Goal: Task Accomplishment & Management: Use online tool/utility

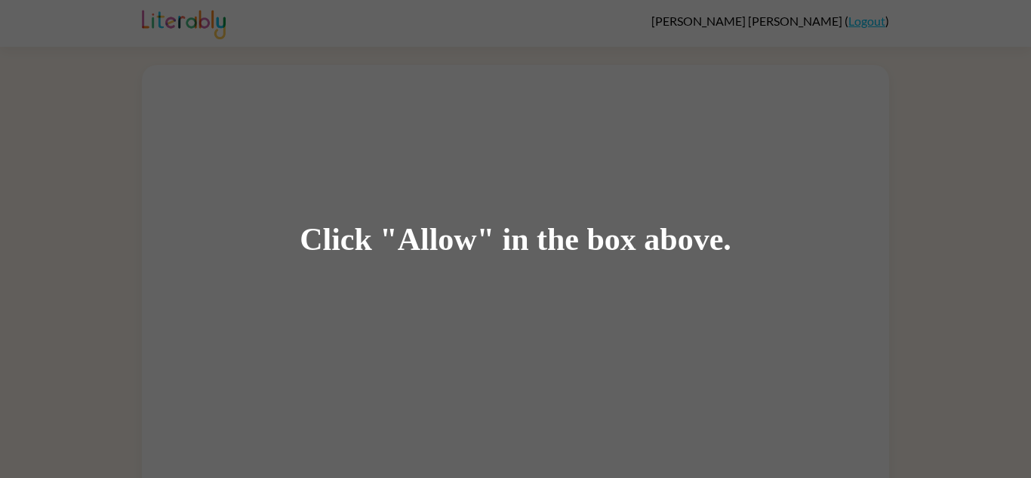
click at [516, 272] on div "Click "Allow" in the box above." at bounding box center [515, 239] width 1031 height 478
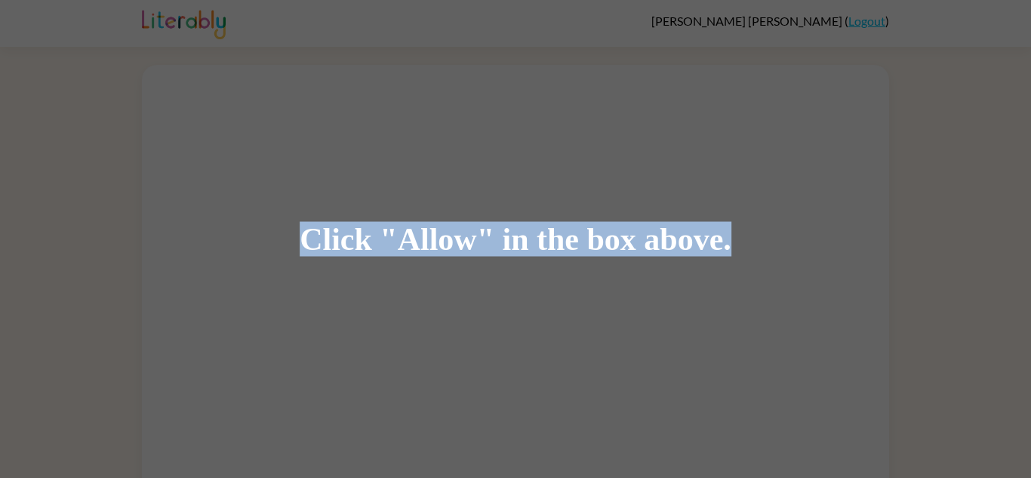
click at [516, 272] on div "Click "Allow" in the box above." at bounding box center [515, 239] width 1031 height 478
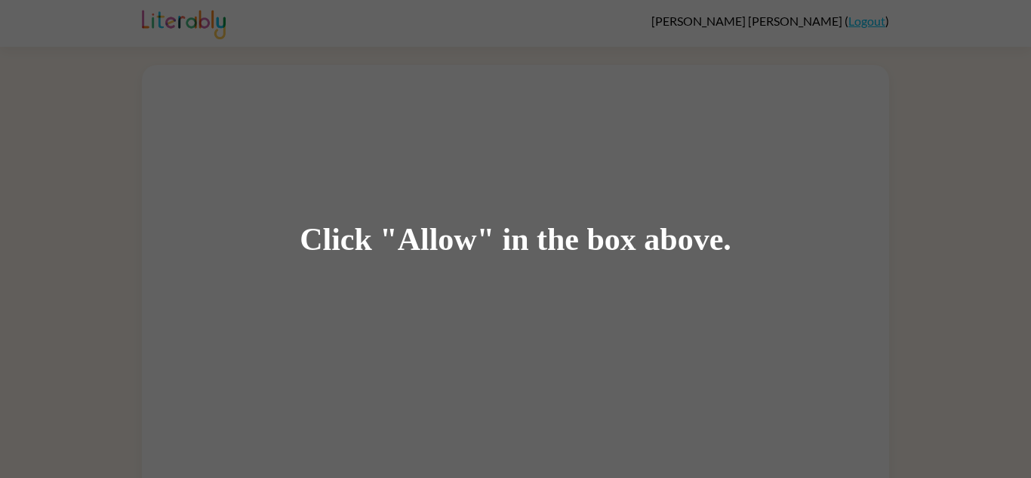
click at [442, 263] on div "Click "Allow" in the box above." at bounding box center [515, 239] width 1031 height 478
click at [349, 235] on div "Click "Allow" in the box above." at bounding box center [516, 239] width 432 height 34
click at [603, 254] on div "Click "Allow" in the box above." at bounding box center [516, 239] width 432 height 34
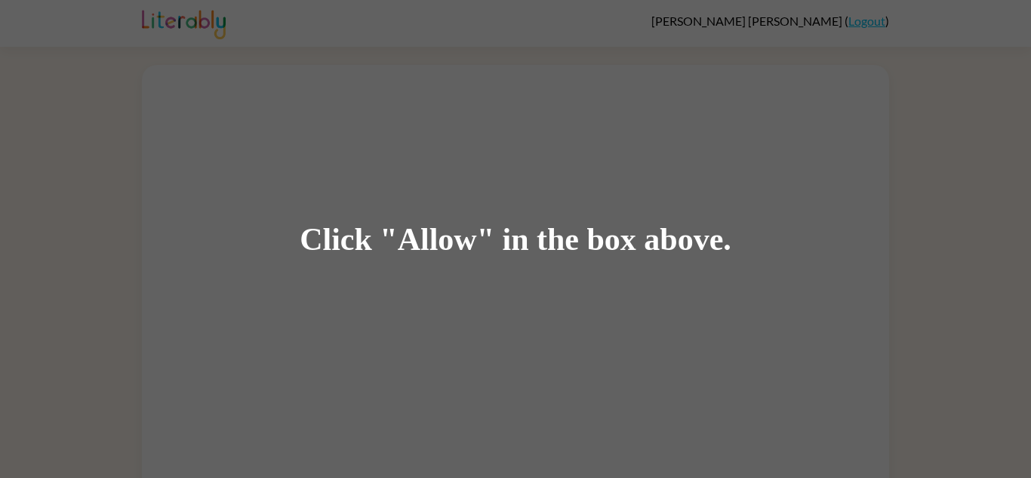
click at [706, 242] on div "Click "Allow" in the box above." at bounding box center [516, 239] width 432 height 34
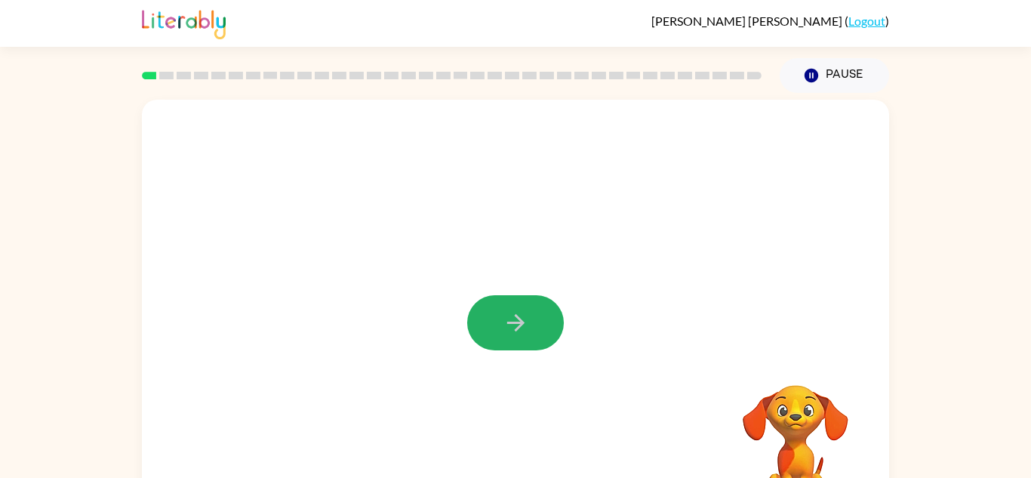
click at [540, 336] on button "button" at bounding box center [515, 322] width 97 height 55
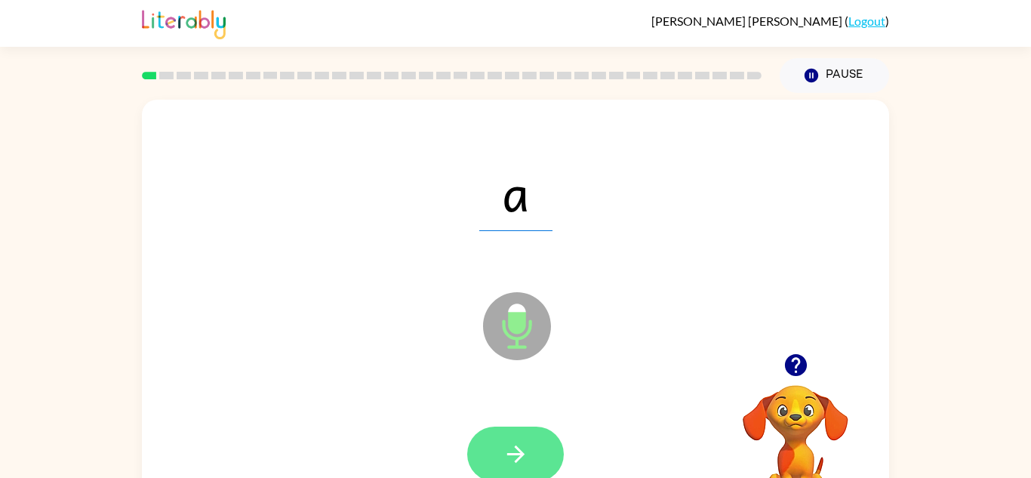
click at [496, 452] on button "button" at bounding box center [515, 453] width 97 height 55
click at [517, 444] on icon "button" at bounding box center [516, 454] width 26 height 26
click at [519, 443] on icon "button" at bounding box center [516, 454] width 26 height 26
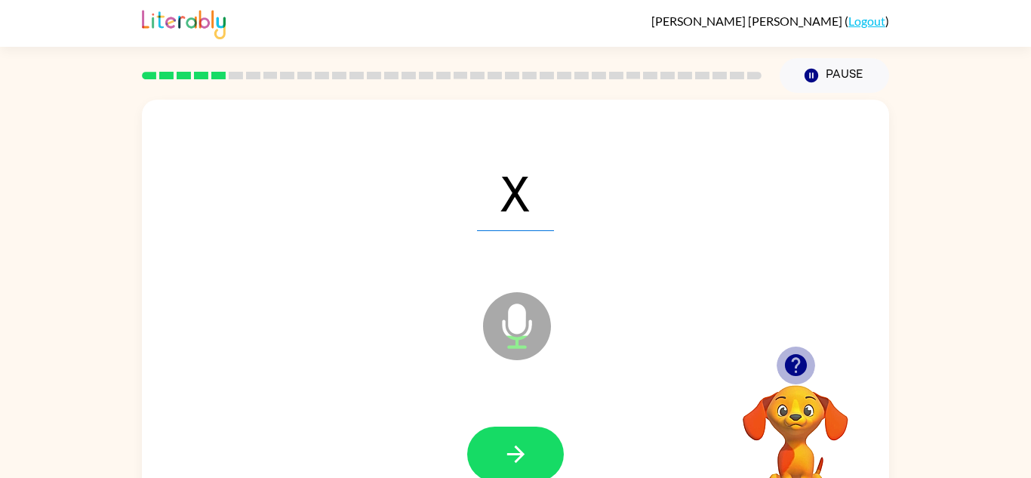
click at [784, 362] on icon "button" at bounding box center [796, 365] width 26 height 26
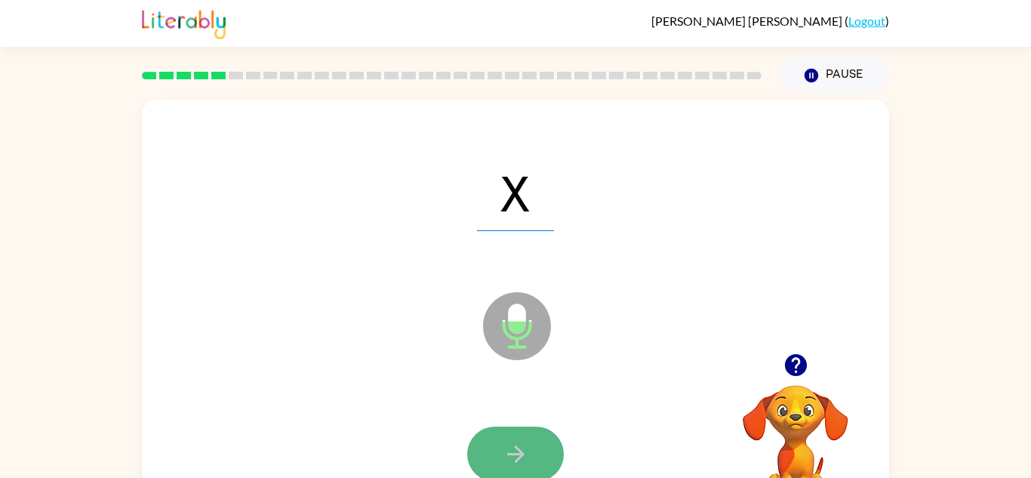
click at [482, 438] on button "button" at bounding box center [515, 453] width 97 height 55
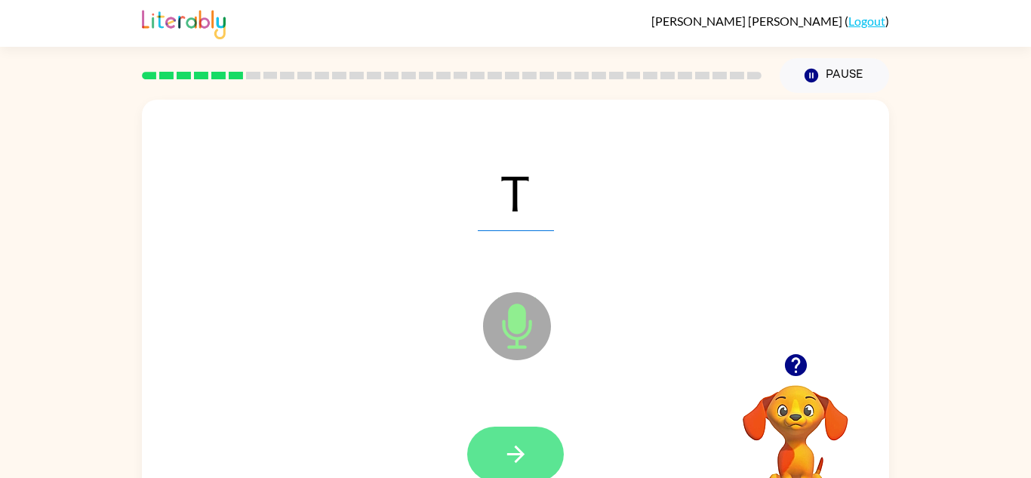
click at [531, 466] on button "button" at bounding box center [515, 453] width 97 height 55
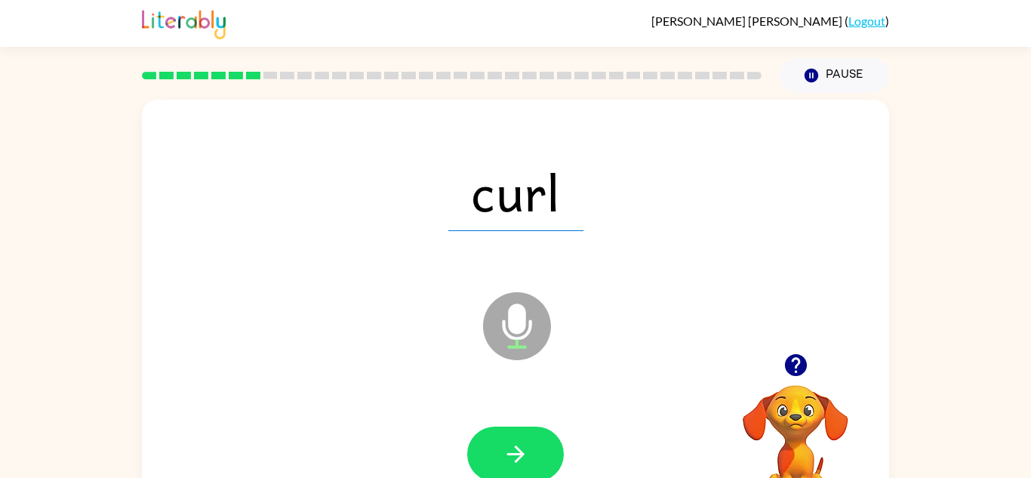
click at [531, 466] on button "button" at bounding box center [515, 453] width 97 height 55
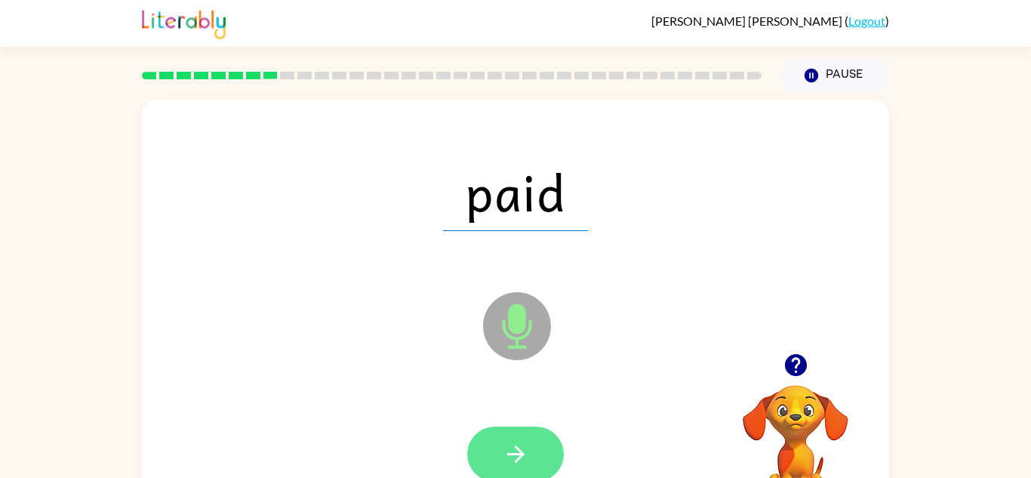
click at [521, 445] on icon "button" at bounding box center [516, 454] width 26 height 26
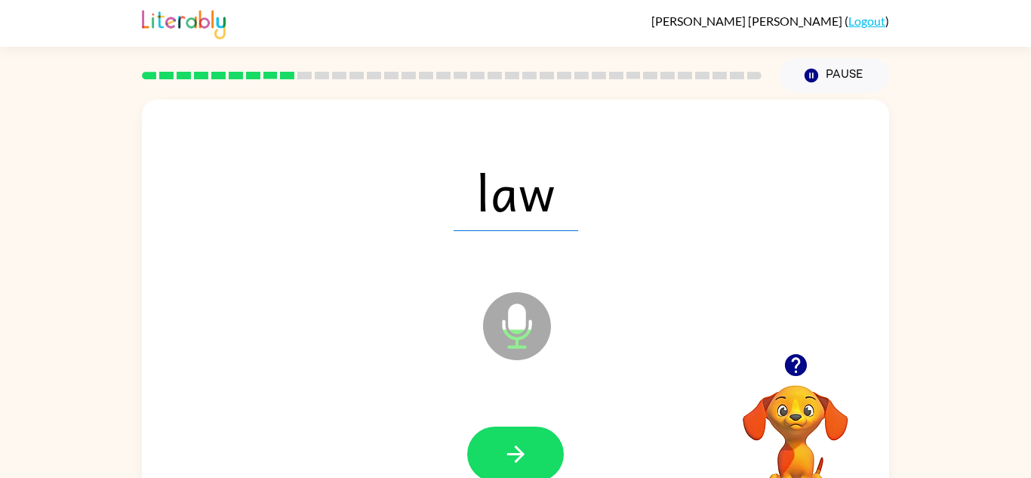
click at [521, 445] on icon "button" at bounding box center [516, 454] width 26 height 26
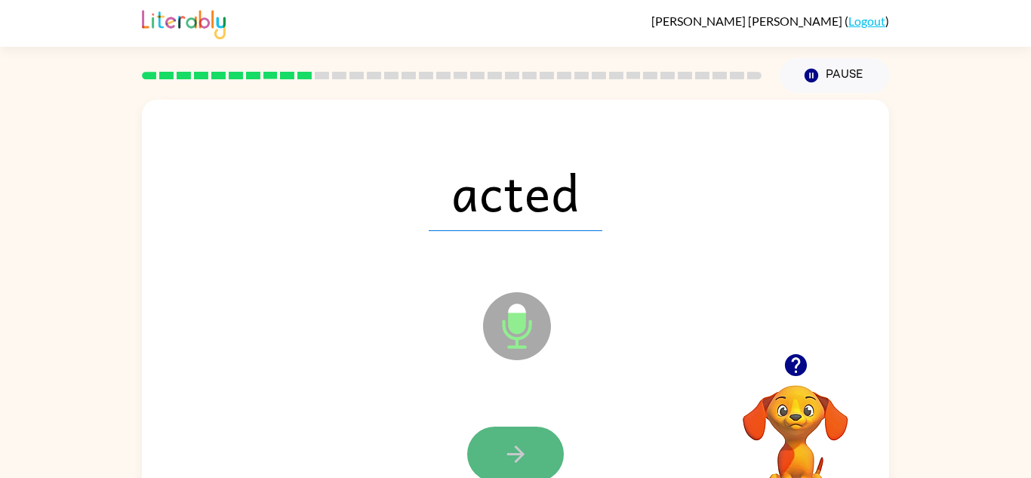
click at [560, 448] on button "button" at bounding box center [515, 453] width 97 height 55
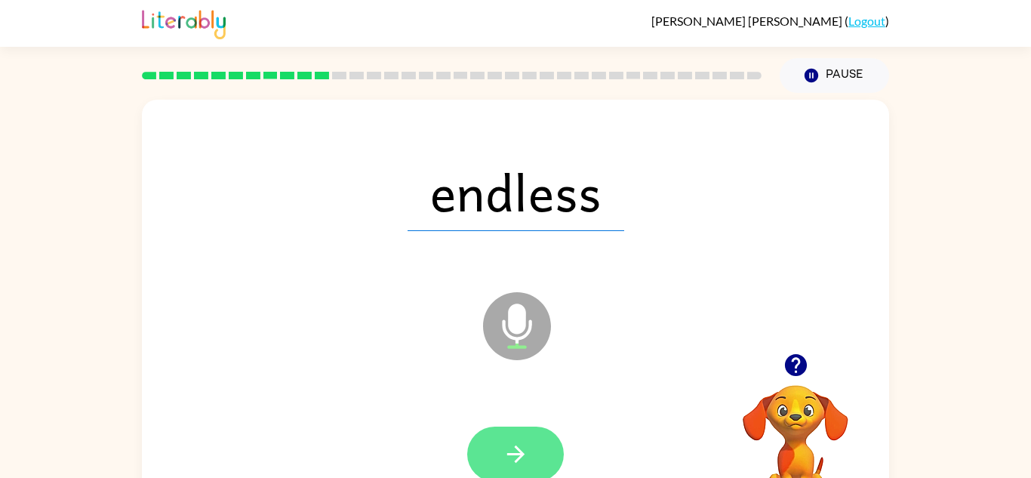
click at [525, 432] on button "button" at bounding box center [515, 453] width 97 height 55
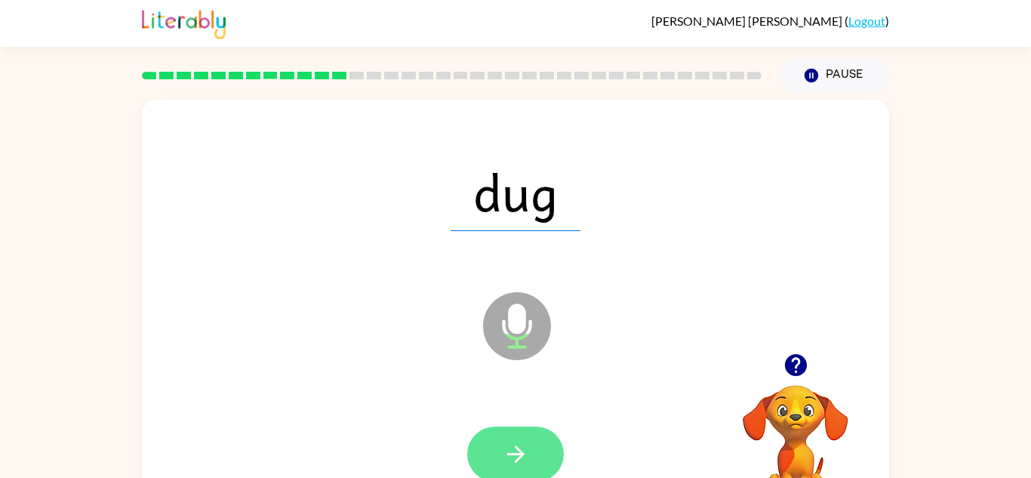
click at [527, 447] on icon "button" at bounding box center [516, 454] width 26 height 26
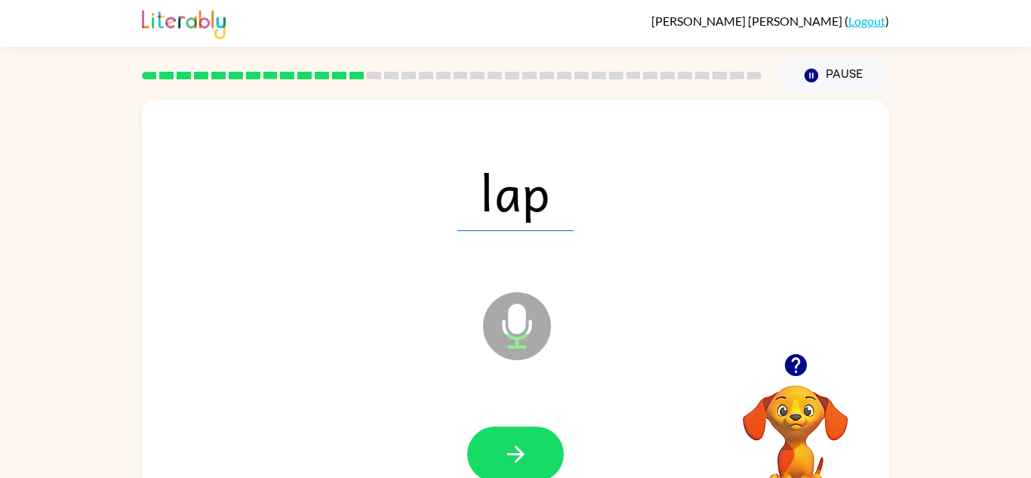
click at [527, 447] on icon "button" at bounding box center [516, 454] width 26 height 26
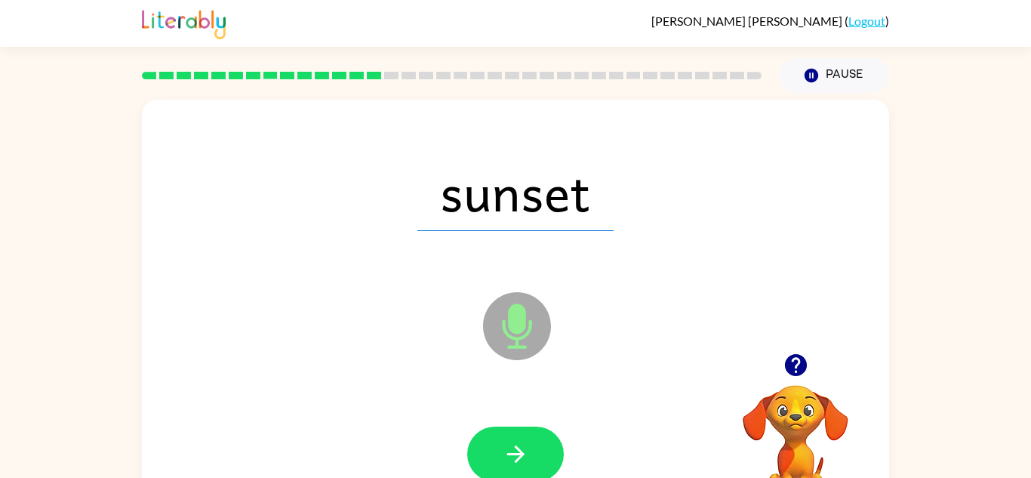
click at [527, 447] on icon "button" at bounding box center [516, 454] width 26 height 26
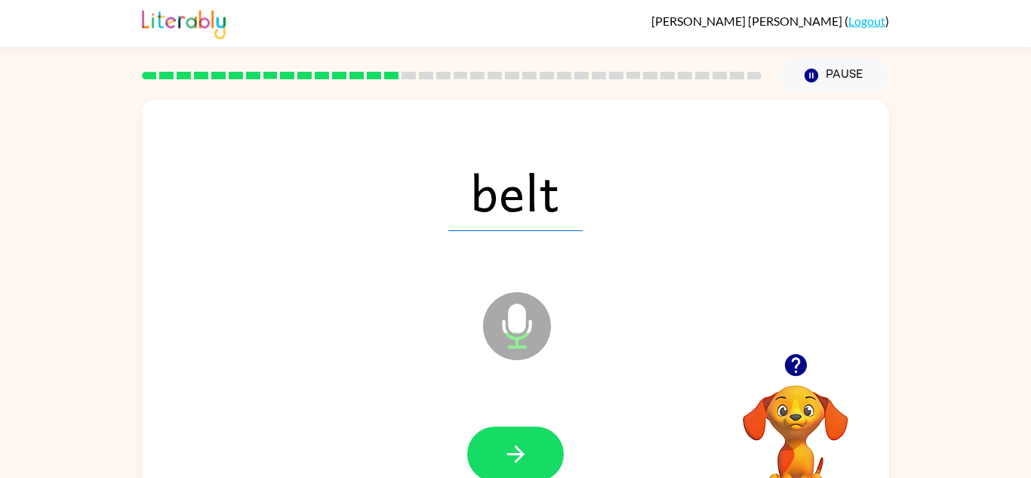
click at [527, 447] on icon "button" at bounding box center [516, 454] width 26 height 26
click at [527, 447] on div at bounding box center [515, 453] width 97 height 55
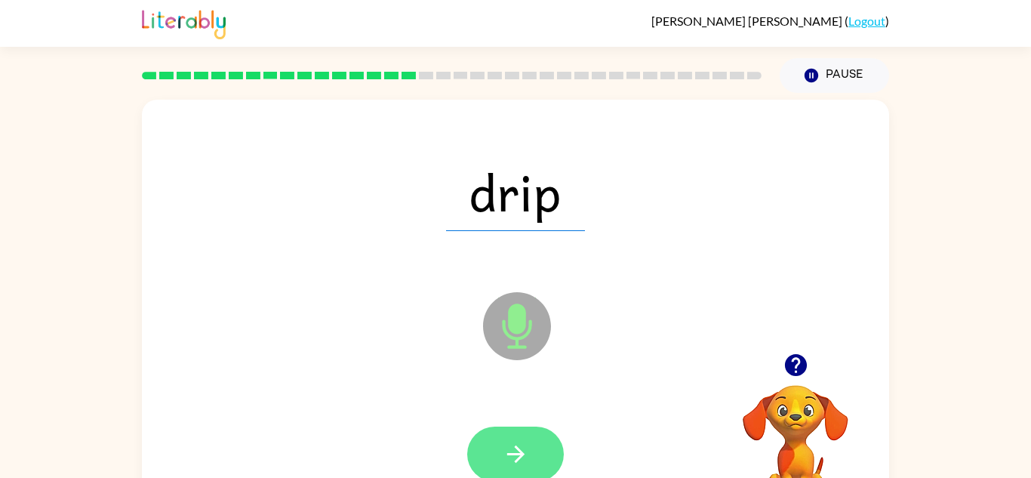
click at [548, 460] on button "button" at bounding box center [515, 453] width 97 height 55
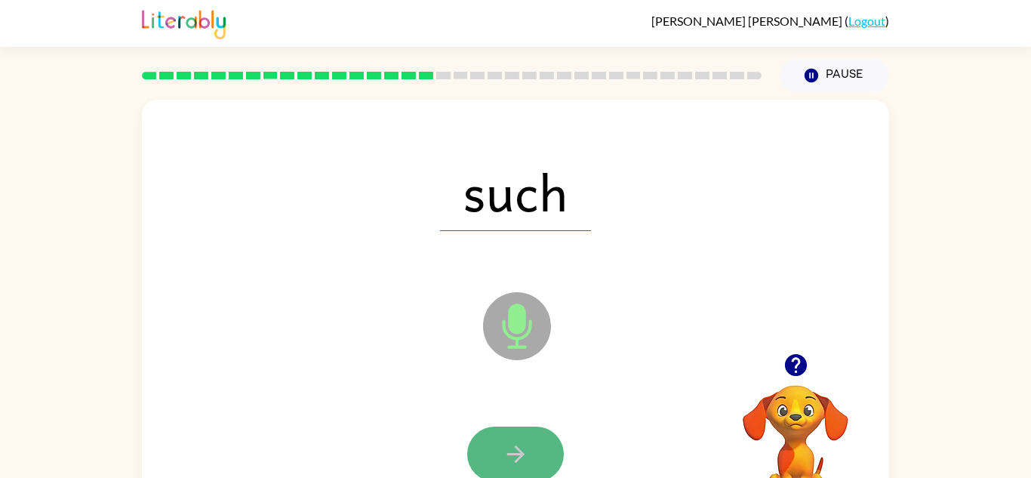
click at [525, 435] on button "button" at bounding box center [515, 453] width 97 height 55
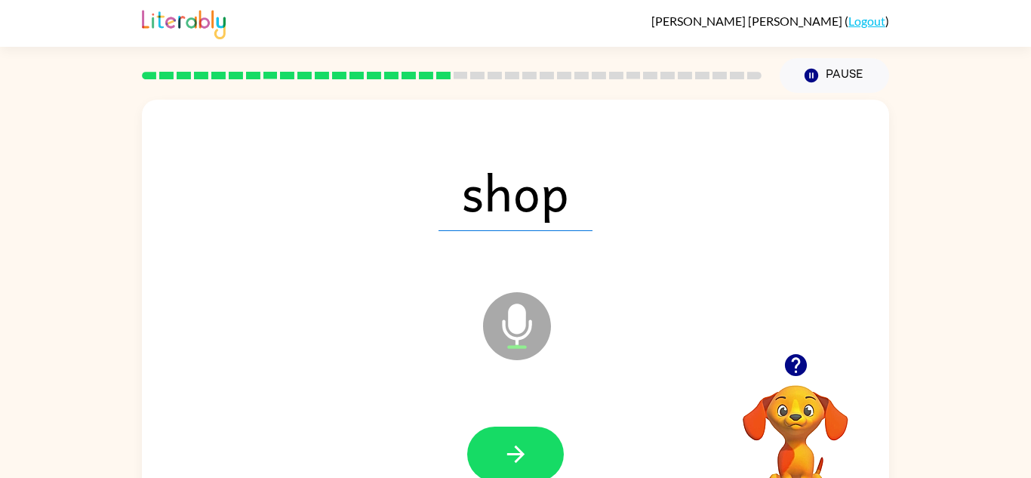
click at [525, 435] on button "button" at bounding box center [515, 453] width 97 height 55
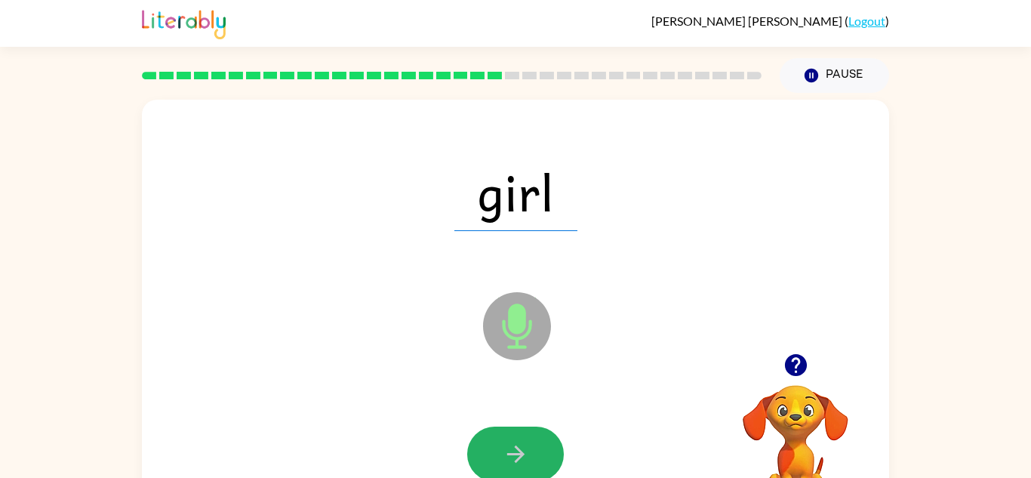
click at [525, 435] on button "button" at bounding box center [515, 453] width 97 height 55
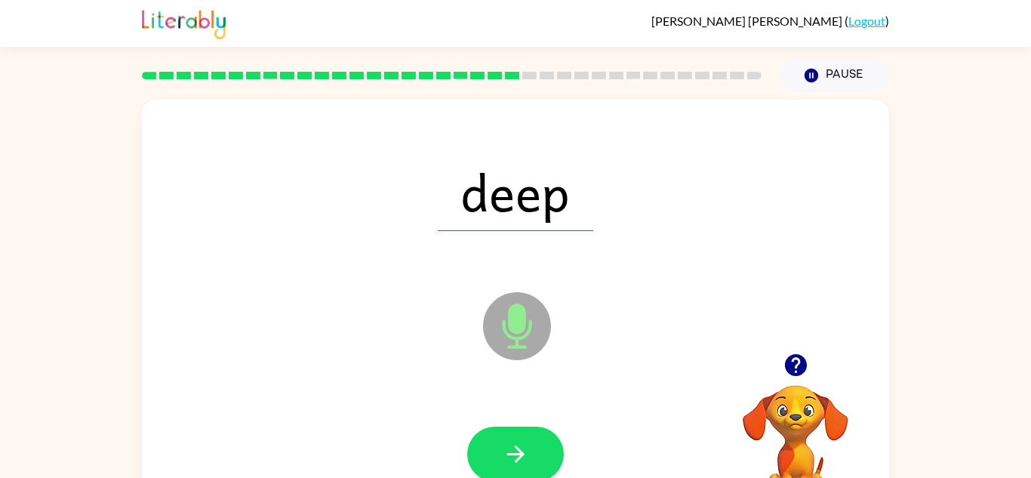
click at [525, 435] on button "button" at bounding box center [515, 453] width 97 height 55
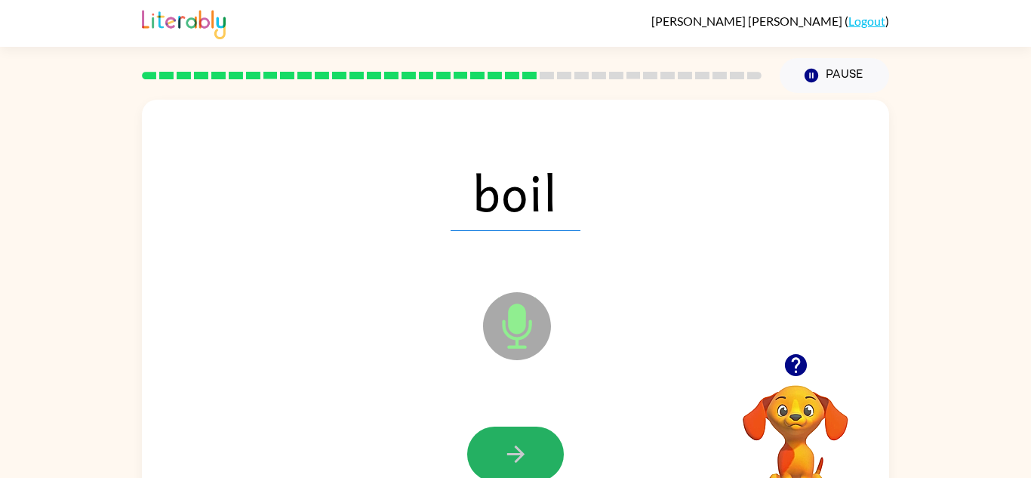
click at [525, 435] on button "button" at bounding box center [515, 453] width 97 height 55
click at [525, 435] on div at bounding box center [515, 453] width 97 height 55
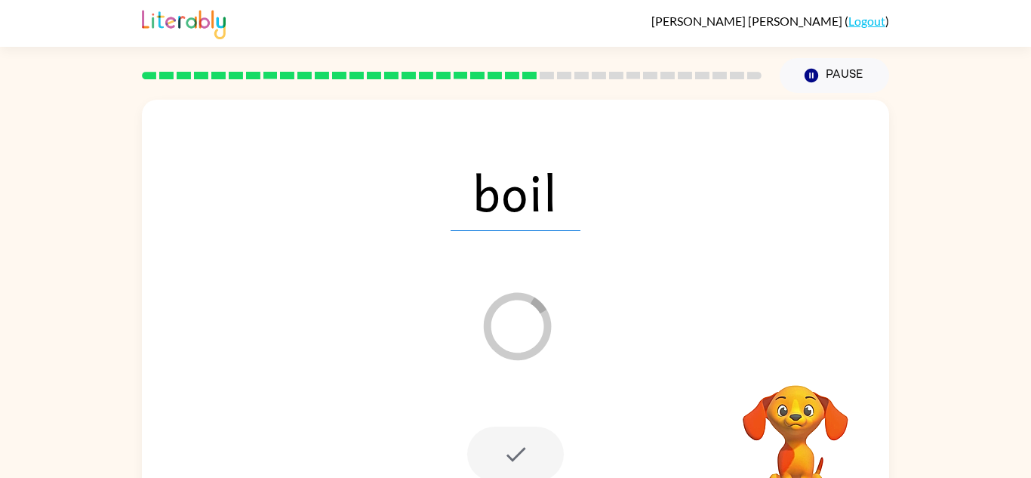
click at [525, 435] on div at bounding box center [515, 453] width 97 height 55
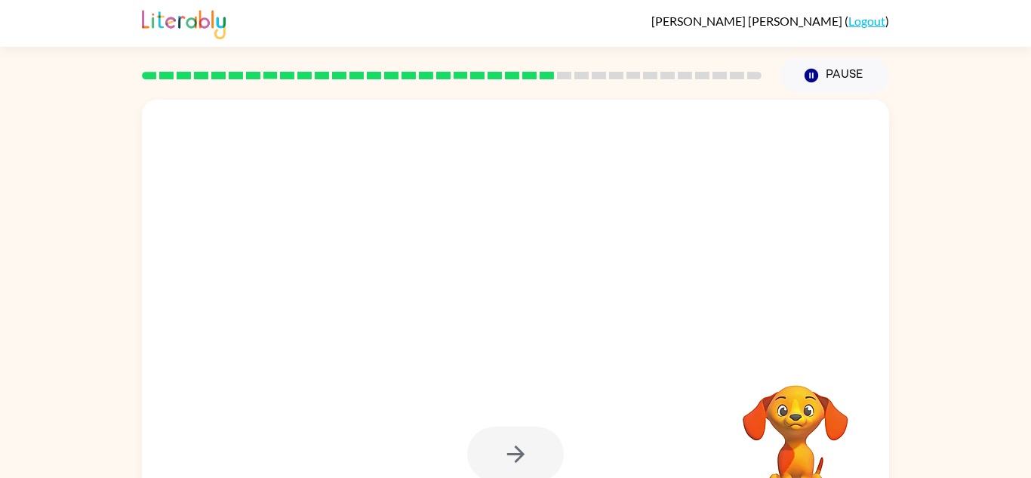
click at [525, 435] on div at bounding box center [515, 453] width 97 height 55
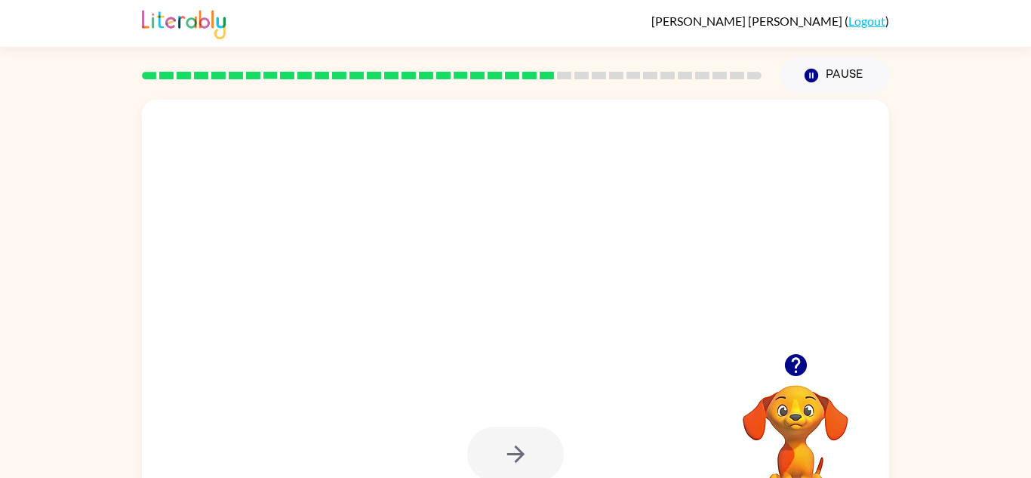
click at [525, 435] on div at bounding box center [515, 453] width 97 height 55
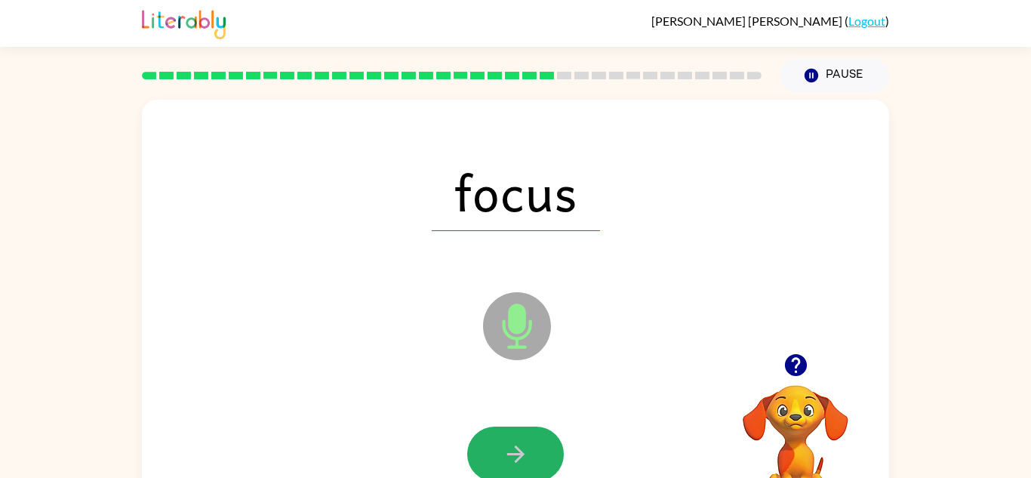
click at [525, 435] on button "button" at bounding box center [515, 453] width 97 height 55
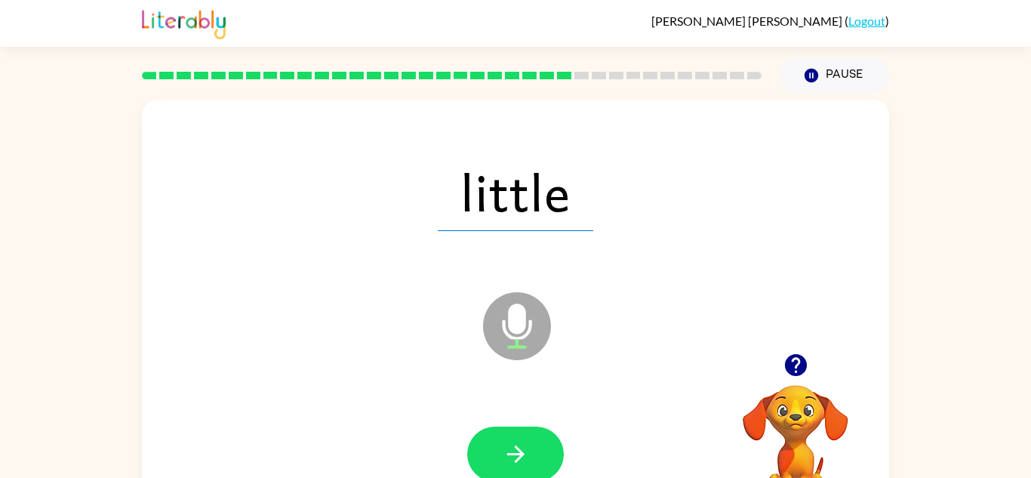
click at [525, 435] on button "button" at bounding box center [515, 453] width 97 height 55
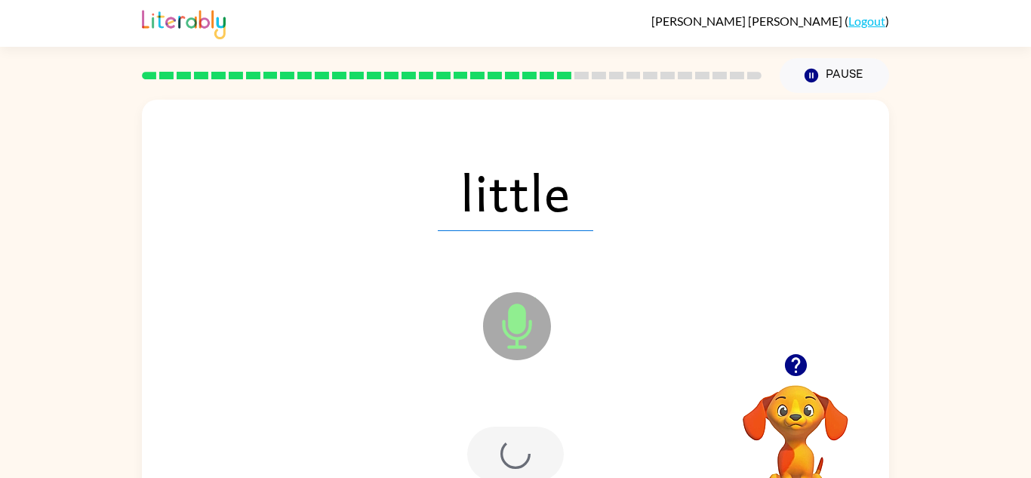
click at [525, 437] on div at bounding box center [515, 453] width 97 height 55
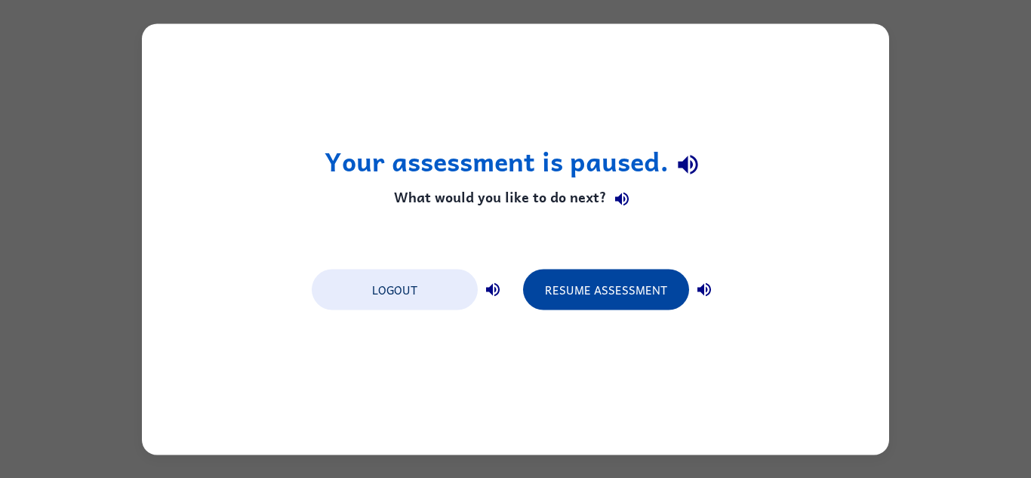
click at [599, 333] on div "Your assessment is paused. What would you like to do next? Logout Resume Assess…" at bounding box center [515, 238] width 747 height 431
click at [675, 285] on button "Resume Assessment" at bounding box center [606, 289] width 166 height 41
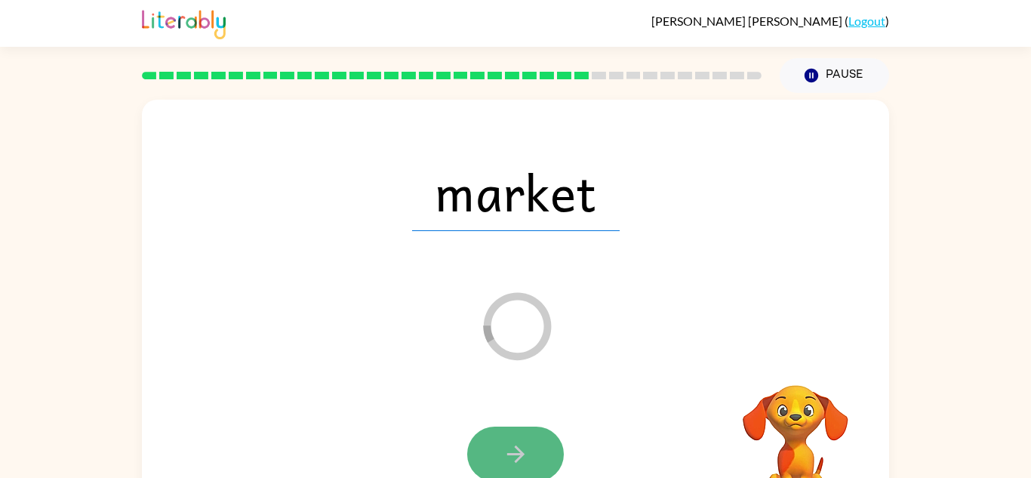
click at [522, 447] on icon "button" at bounding box center [516, 454] width 26 height 26
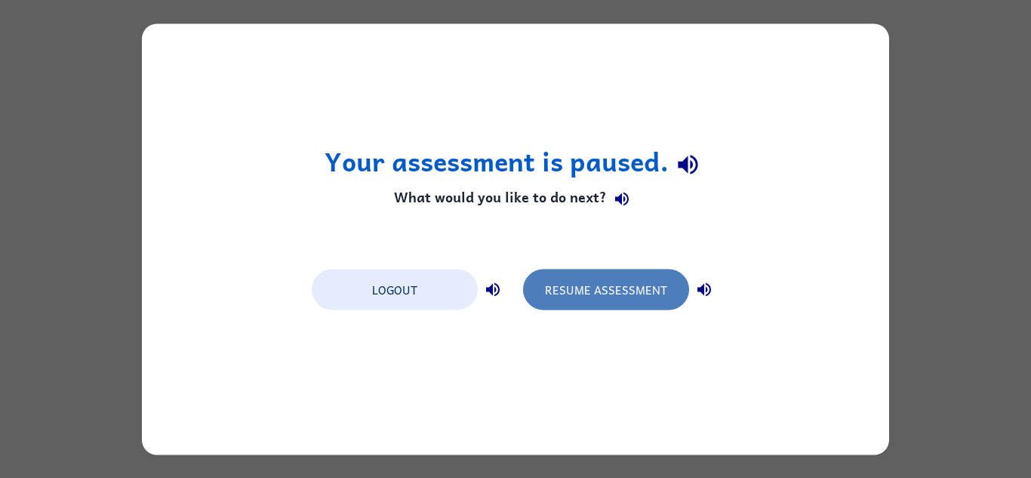
click at [646, 305] on button "Resume Assessment" at bounding box center [606, 289] width 166 height 41
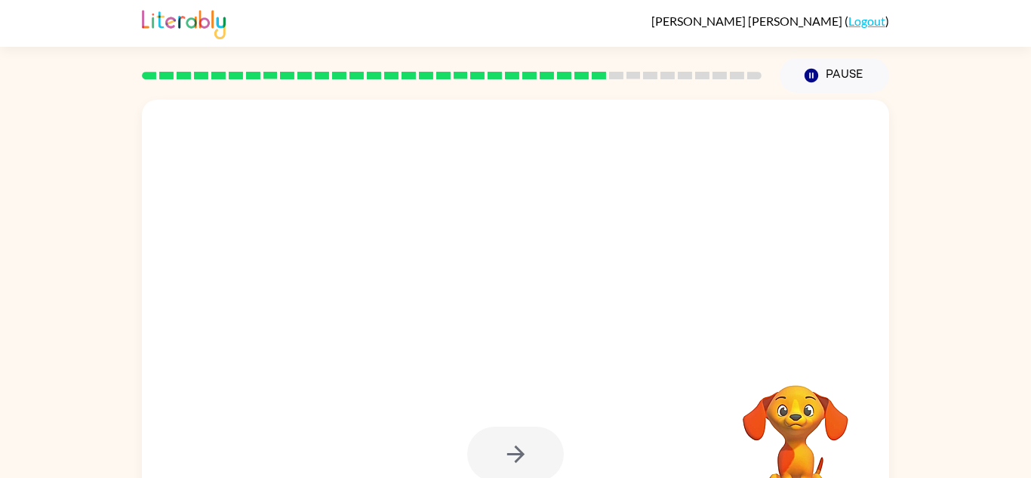
click at [646, 305] on div at bounding box center [479, 288] width 645 height 54
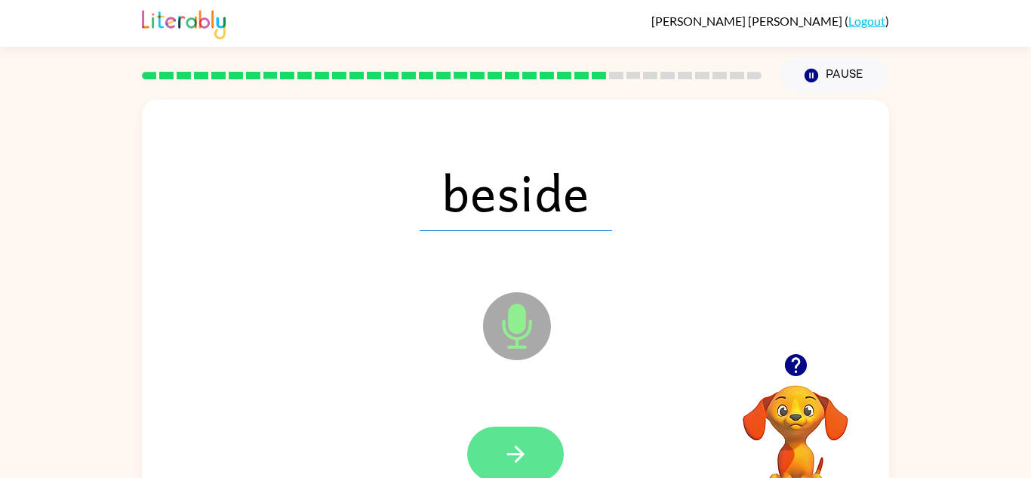
click at [524, 453] on icon "button" at bounding box center [516, 454] width 26 height 26
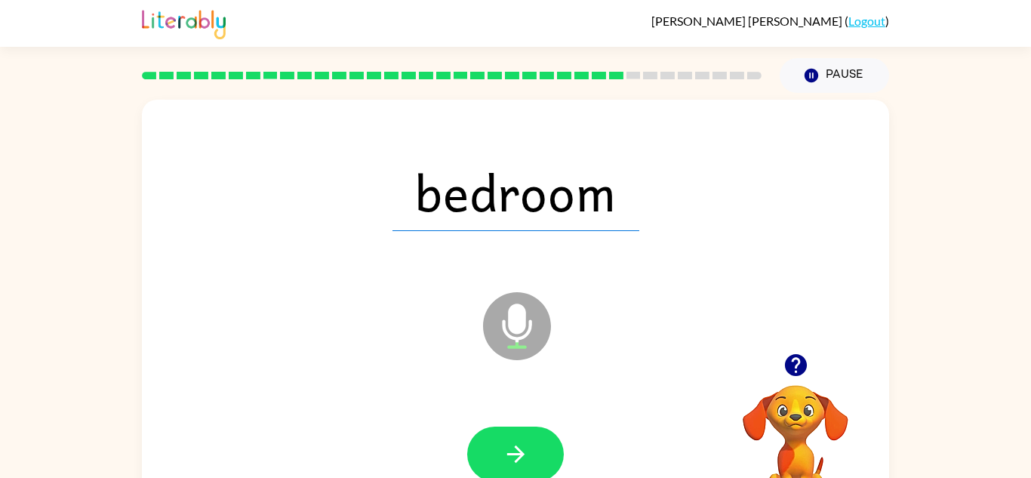
click at [524, 453] on icon "button" at bounding box center [516, 454] width 26 height 26
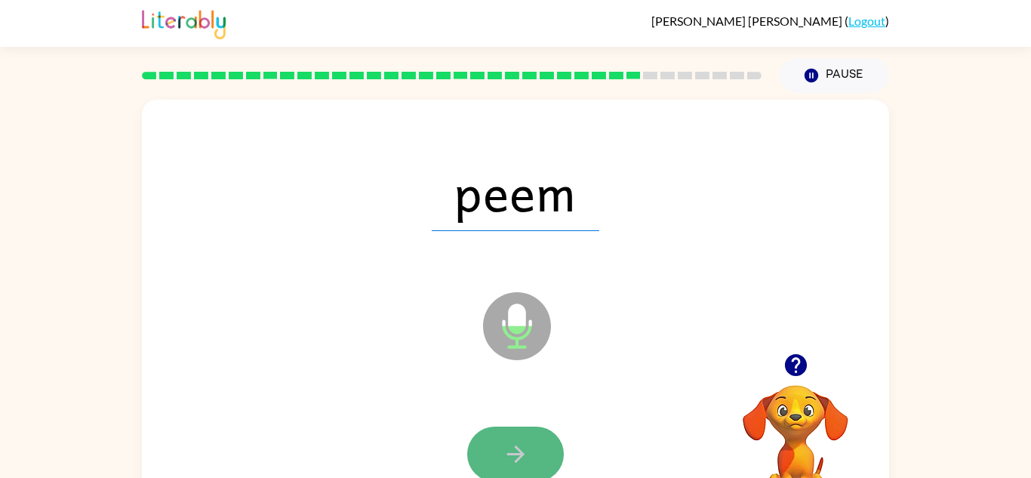
click at [549, 451] on button "button" at bounding box center [515, 453] width 97 height 55
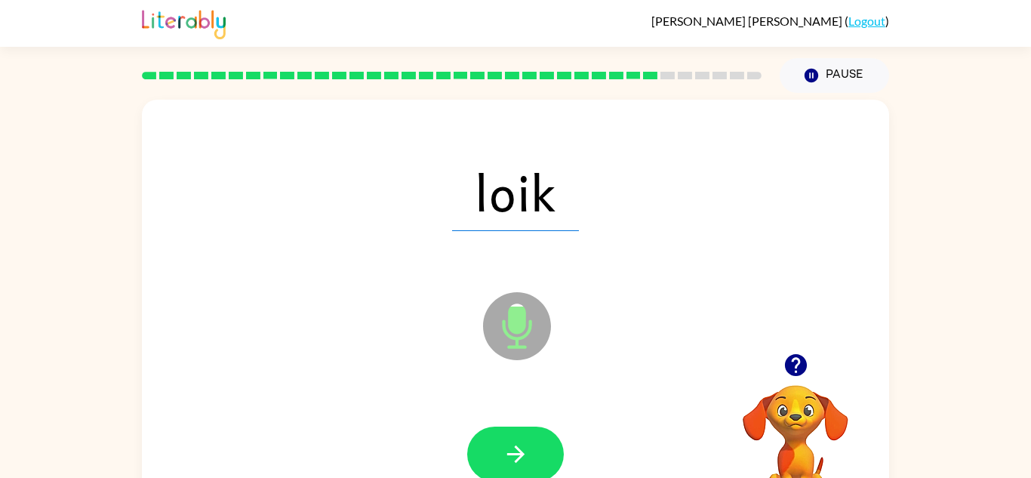
click at [549, 451] on button "button" at bounding box center [515, 453] width 97 height 55
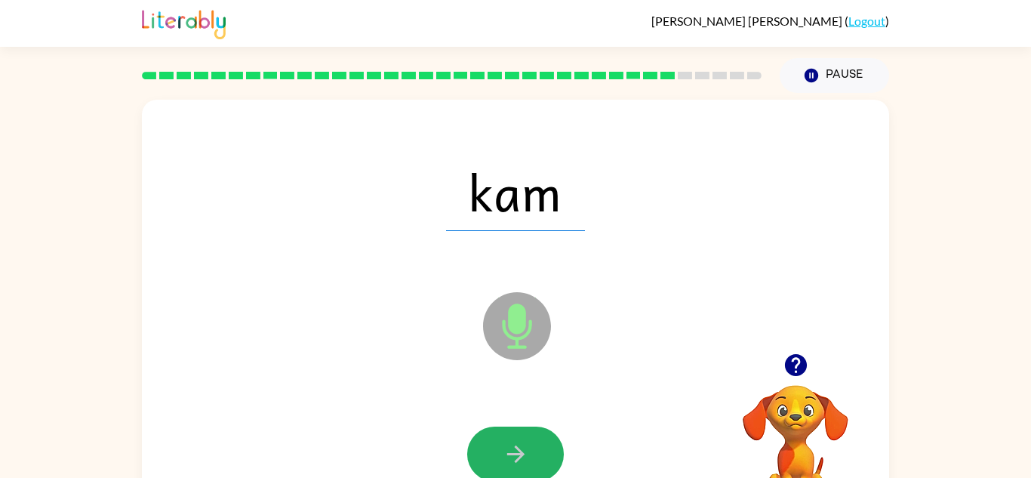
click at [549, 451] on button "button" at bounding box center [515, 453] width 97 height 55
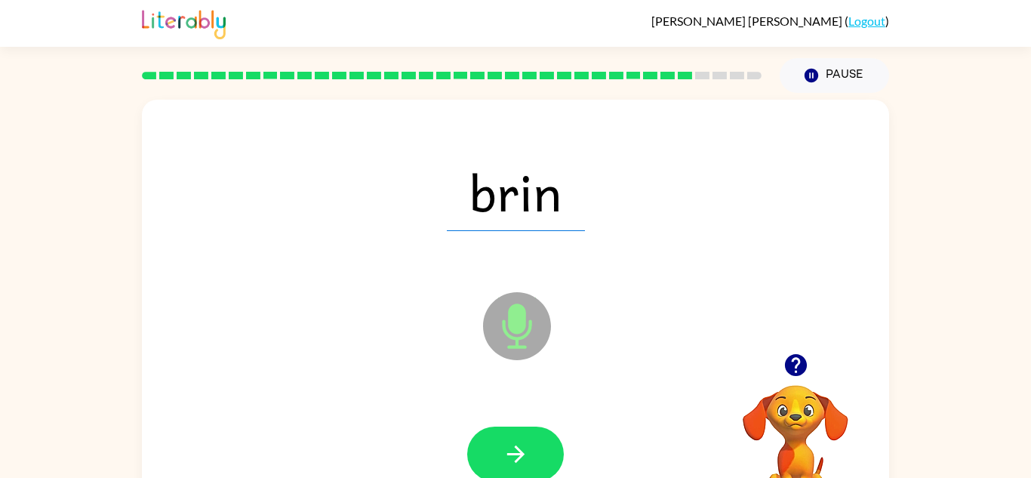
click at [549, 451] on button "button" at bounding box center [515, 453] width 97 height 55
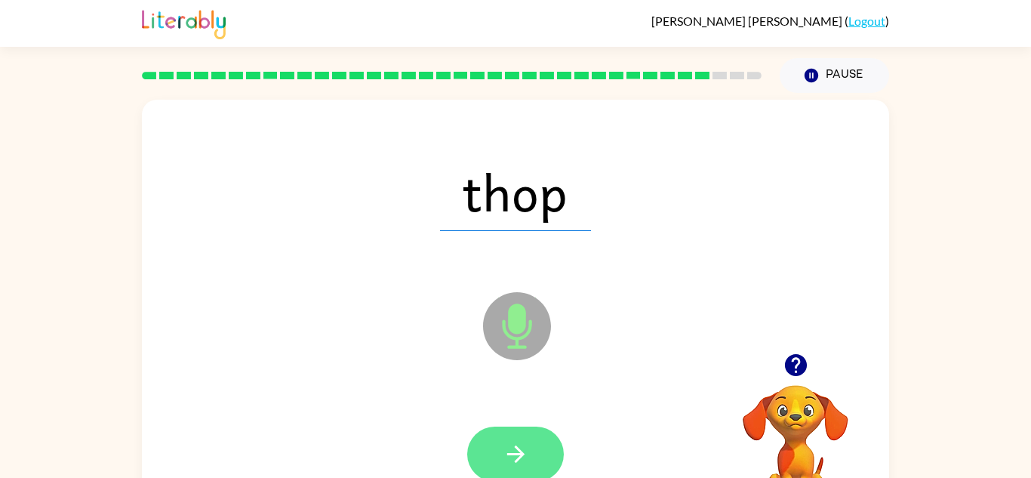
click at [541, 453] on button "button" at bounding box center [515, 453] width 97 height 55
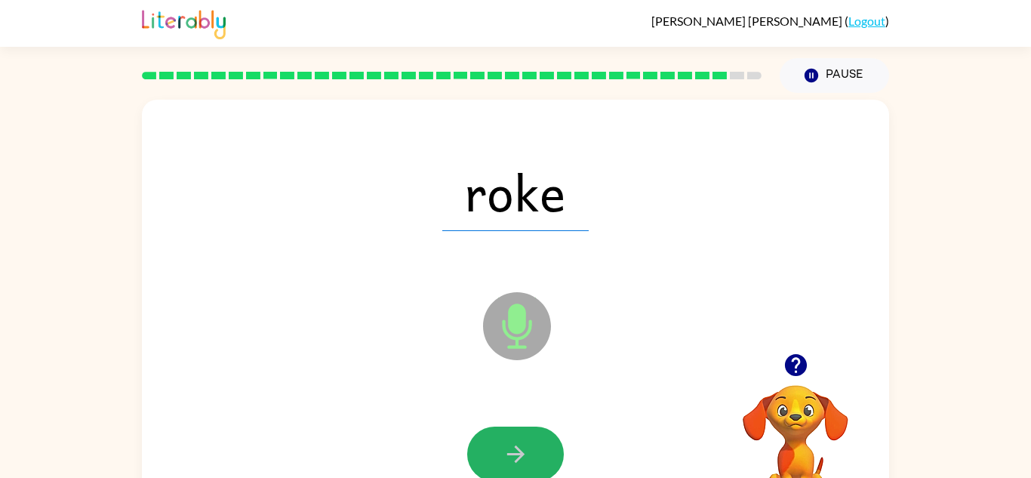
click at [541, 453] on button "button" at bounding box center [515, 453] width 97 height 55
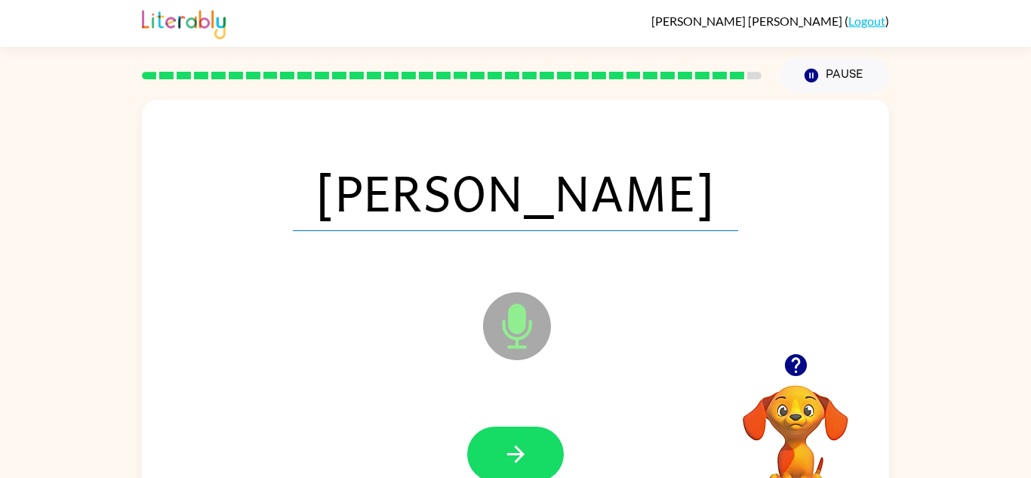
click at [541, 453] on button "button" at bounding box center [515, 453] width 97 height 55
